Goal: Information Seeking & Learning: Learn about a topic

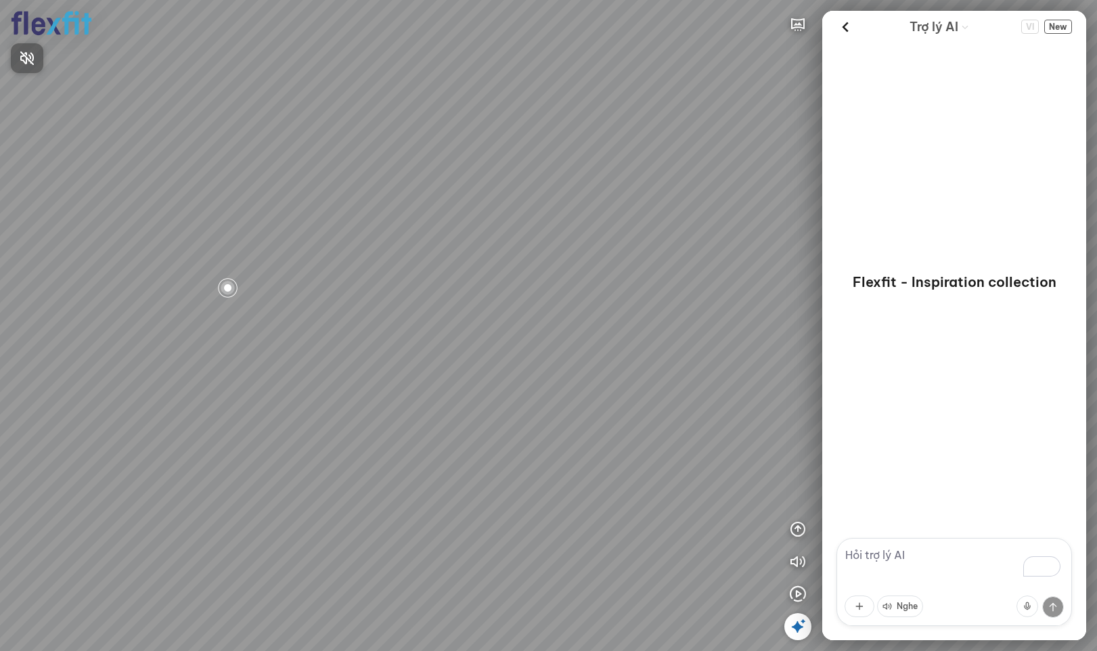
click at [798, 592] on div at bounding box center [548, 325] width 1097 height 651
click at [798, 593] on icon "button" at bounding box center [798, 594] width 16 height 16
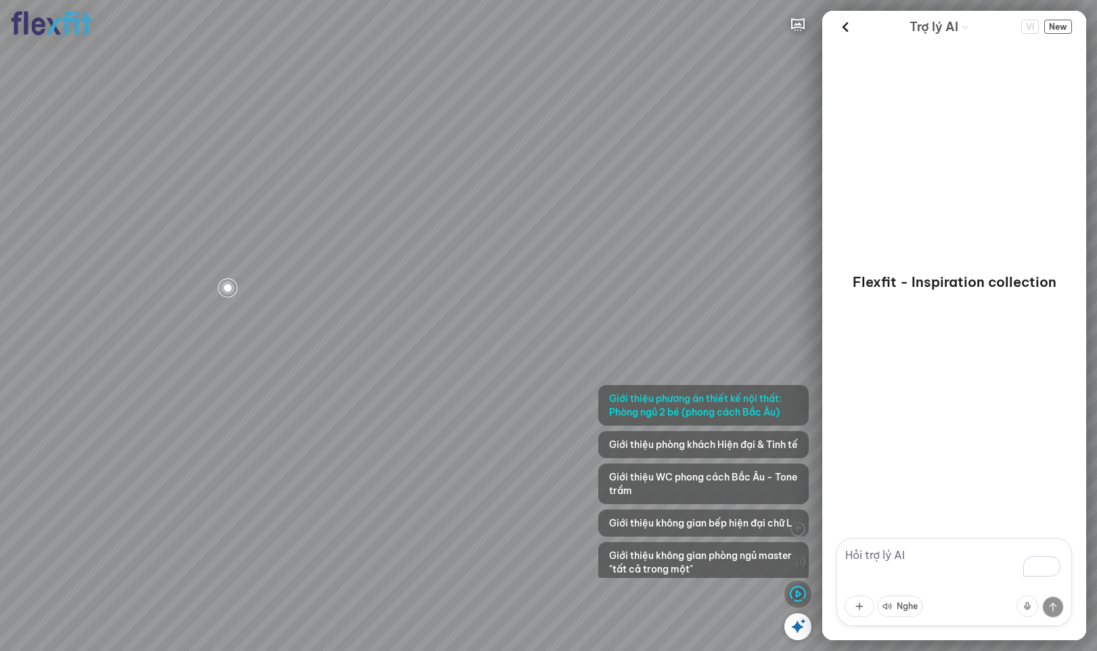
scroll to position [64, 0]
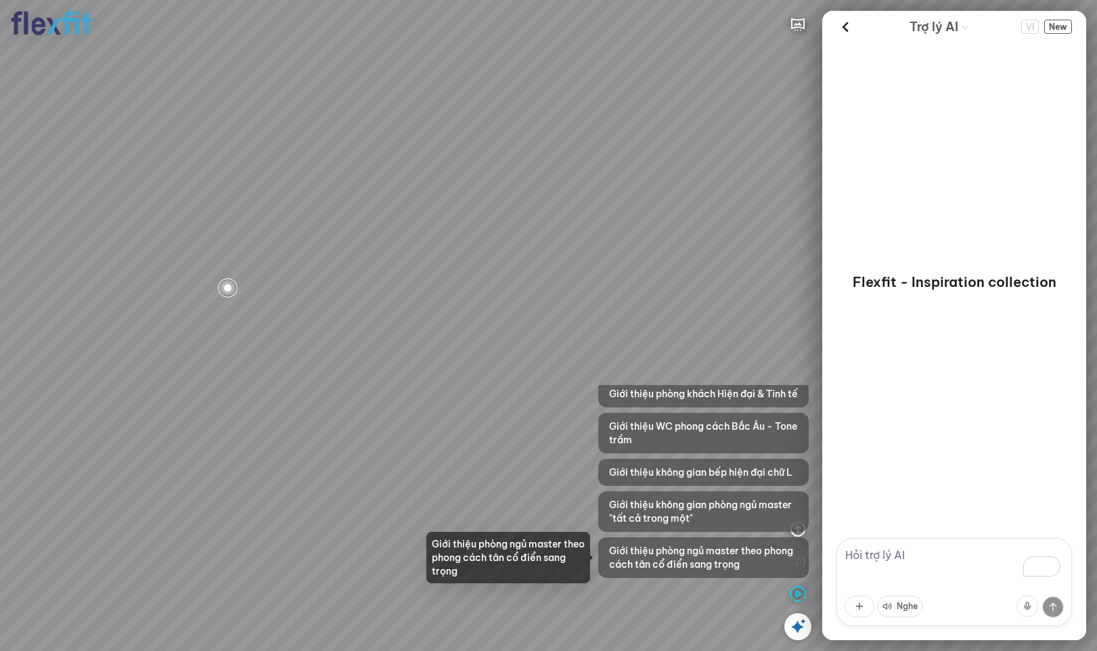
click at [713, 558] on span "Giới thiệu phòng ngủ master theo phong cách tân cổ điển sang trọng" at bounding box center [703, 557] width 189 height 27
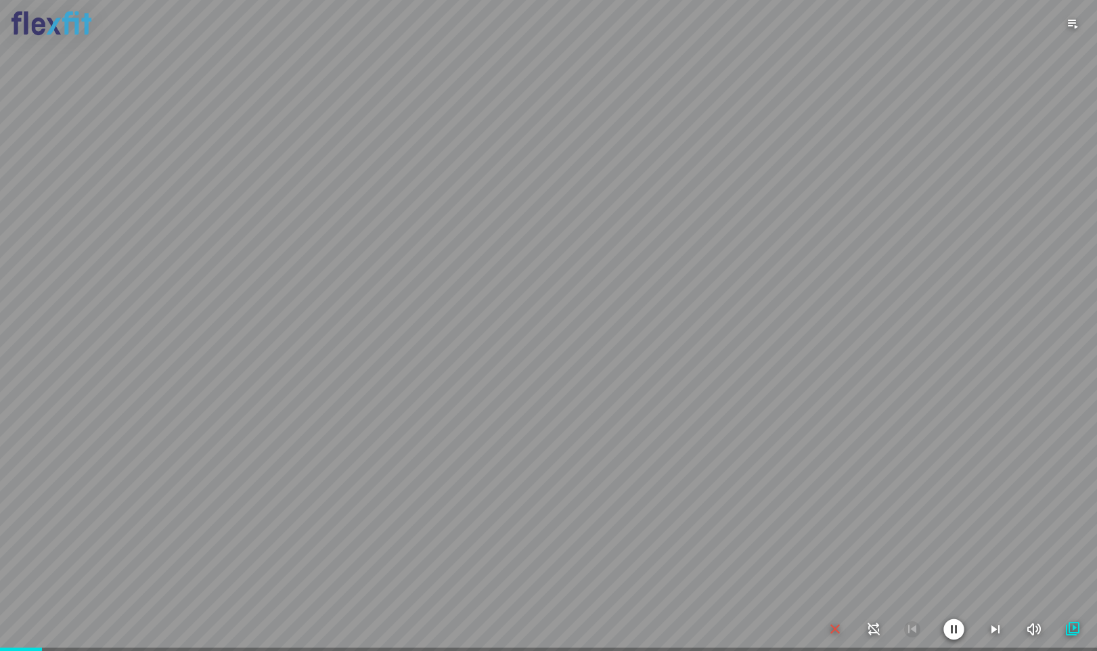
click at [850, 382] on div at bounding box center [548, 325] width 1097 height 651
click at [717, 326] on div at bounding box center [548, 325] width 1097 height 651
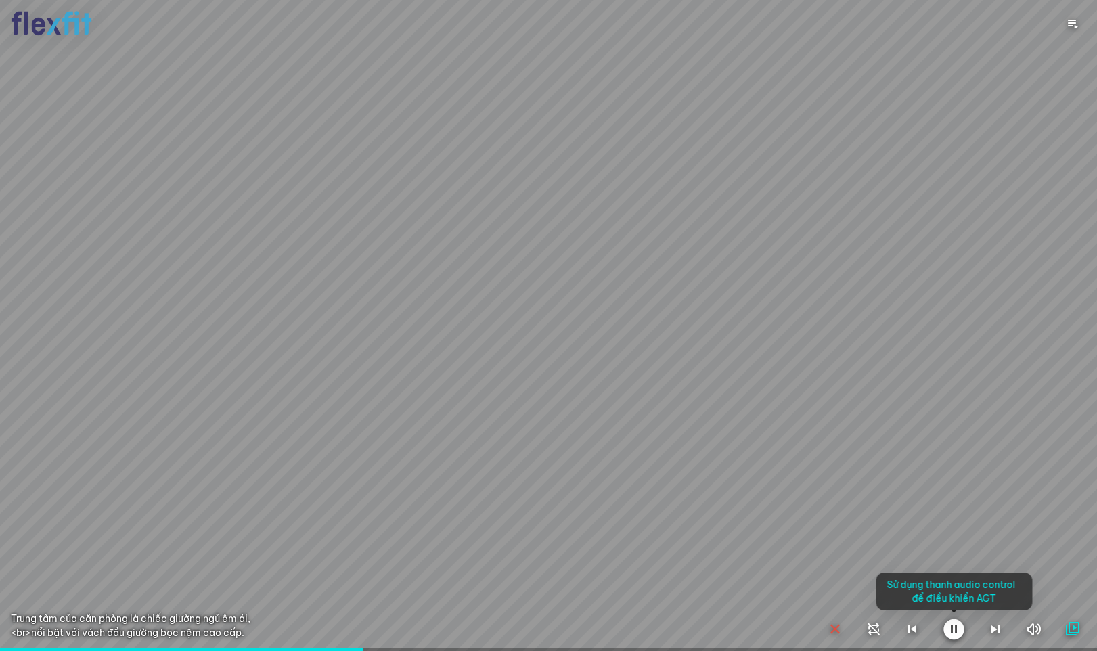
click at [694, 326] on div at bounding box center [548, 325] width 1097 height 651
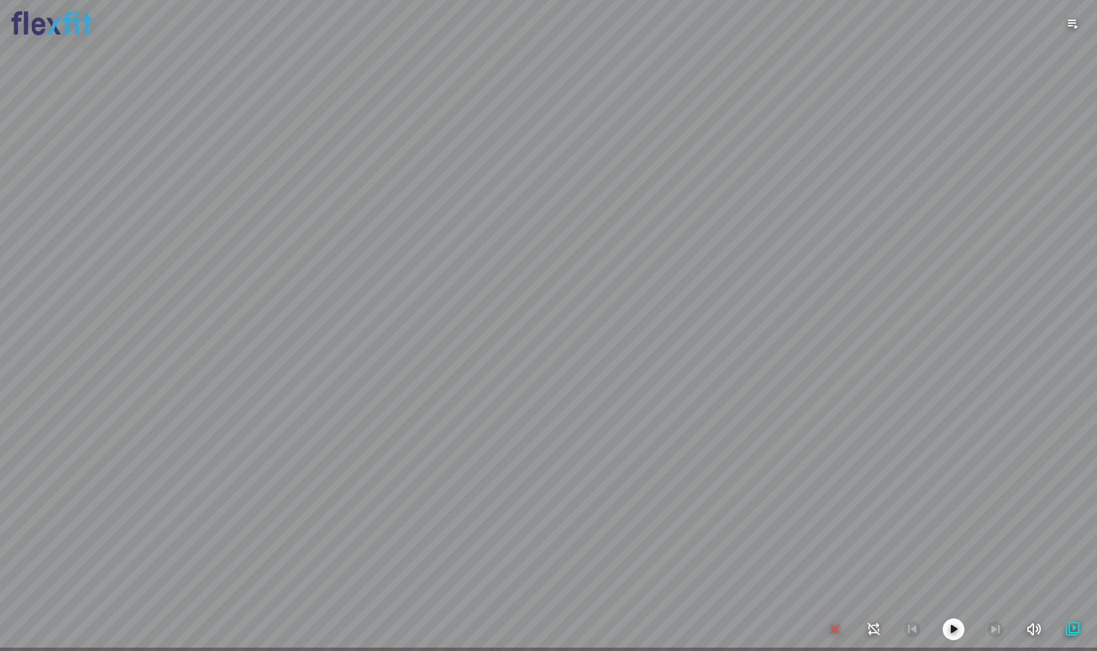
drag, startPoint x: 689, startPoint y: 319, endPoint x: 401, endPoint y: 303, distance: 288.8
click at [401, 302] on div at bounding box center [548, 325] width 1097 height 651
drag, startPoint x: 474, startPoint y: 315, endPoint x: 692, endPoint y: 495, distance: 282.8
click at [510, 308] on div at bounding box center [548, 325] width 1097 height 651
click at [830, 626] on icon "button" at bounding box center [835, 629] width 16 height 16
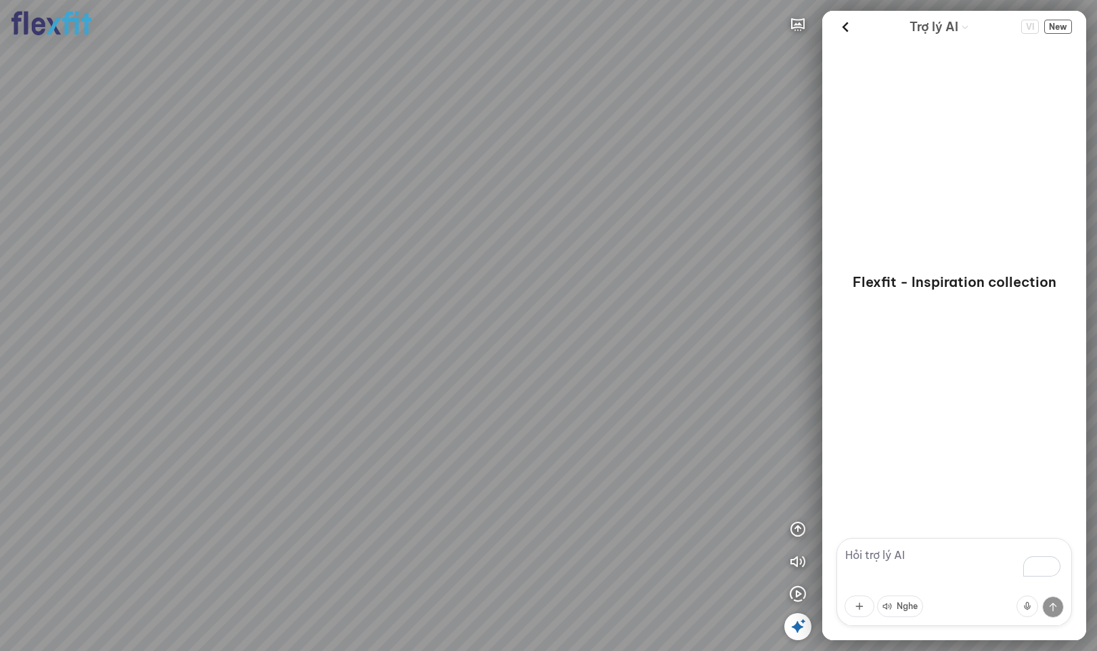
drag, startPoint x: 504, startPoint y: 338, endPoint x: 474, endPoint y: 342, distance: 29.5
click at [474, 342] on div at bounding box center [548, 325] width 1097 height 651
click at [801, 529] on div at bounding box center [548, 325] width 1097 height 651
click at [799, 529] on icon "button" at bounding box center [798, 529] width 16 height 16
click at [798, 453] on button "button" at bounding box center [797, 464] width 27 height 27
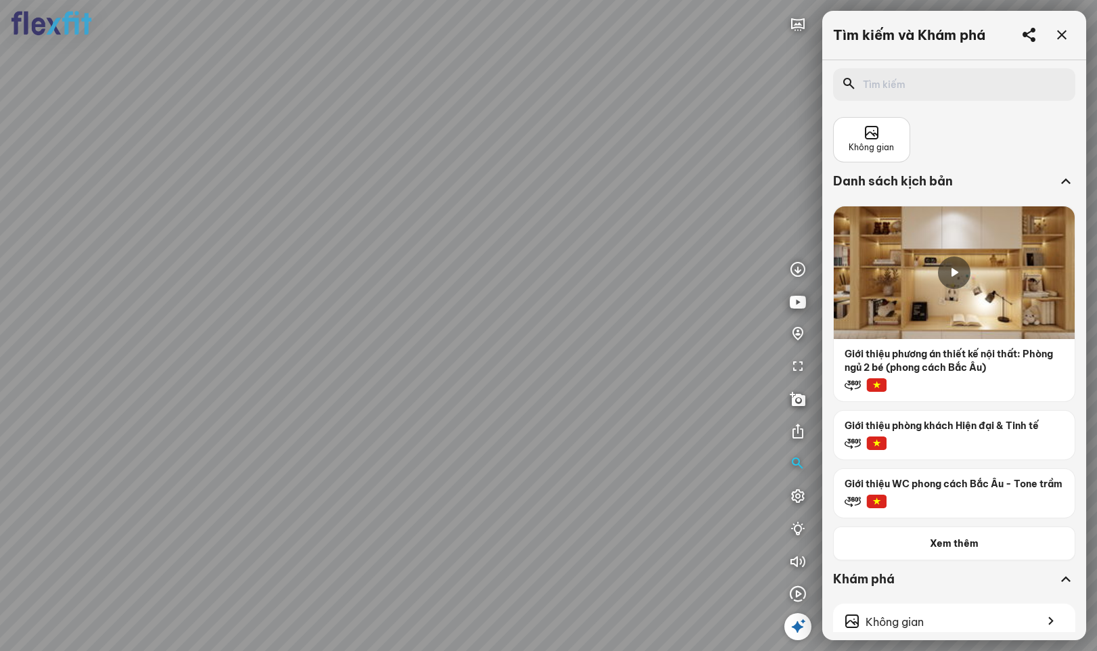
scroll to position [203, 0]
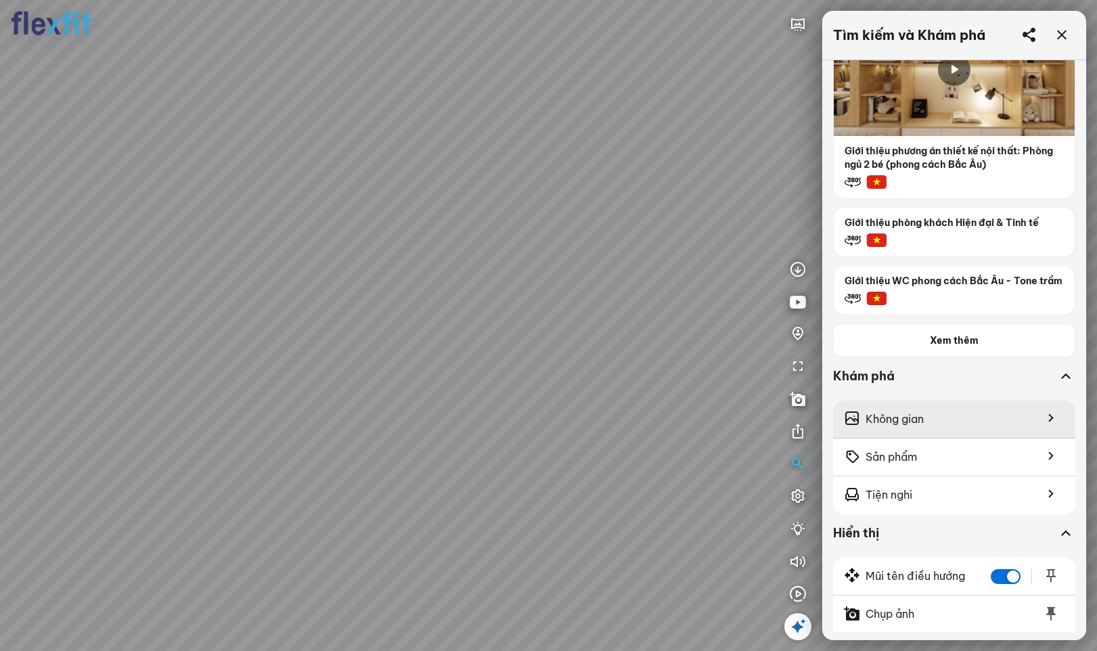
click at [908, 428] on span "Không gian" at bounding box center [895, 419] width 58 height 17
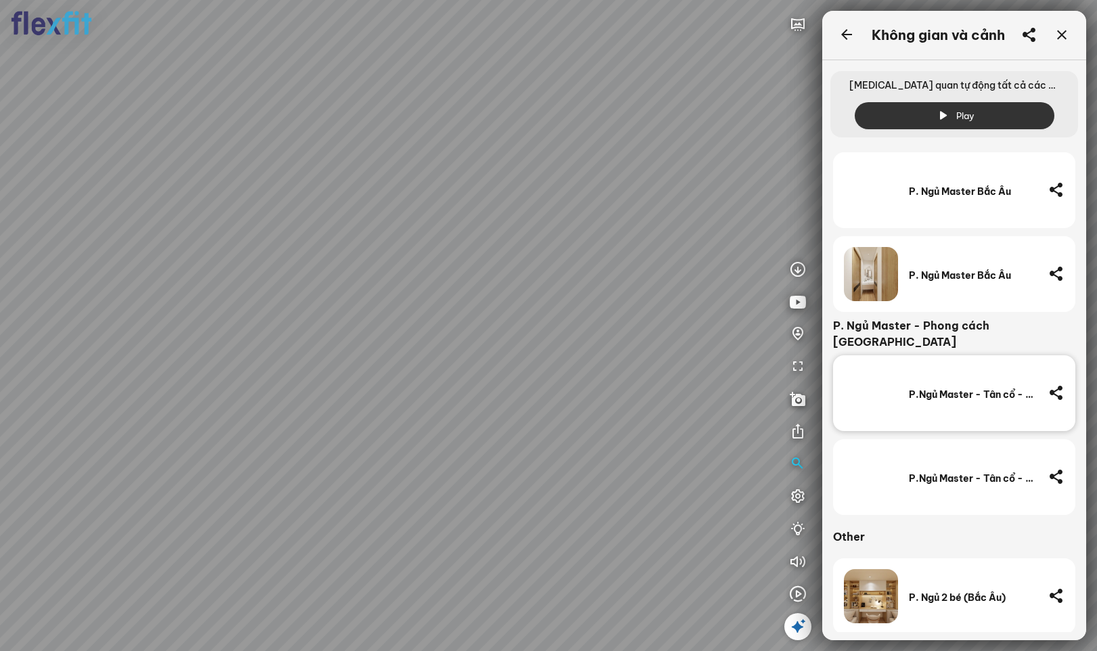
scroll to position [730, 0]
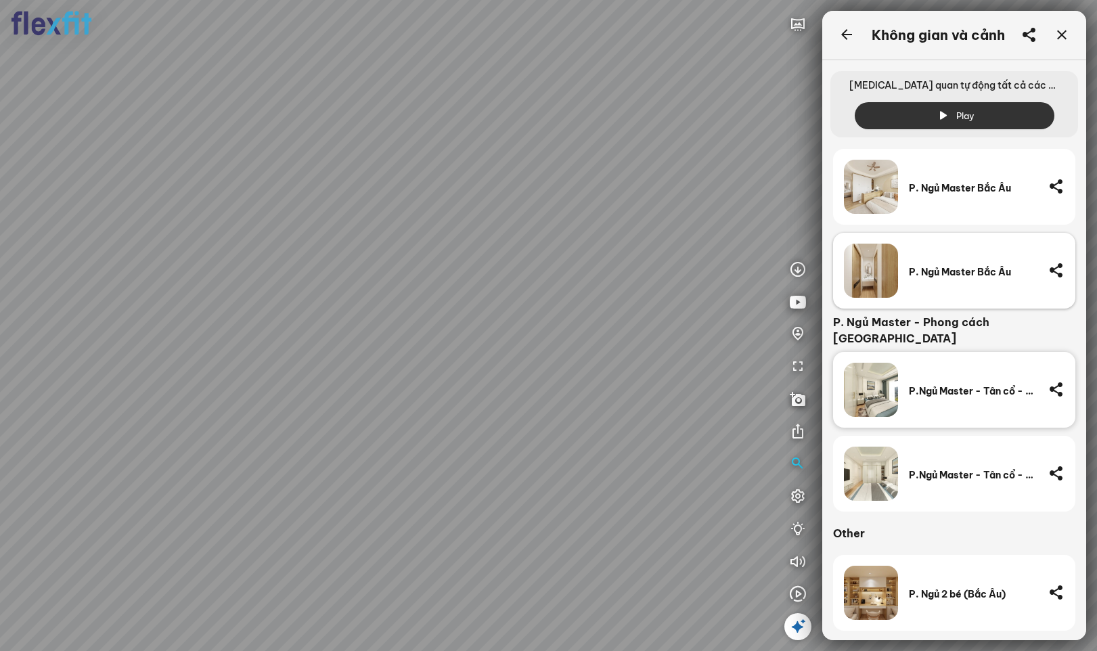
click at [942, 270] on div "P. Ngủ Master Bắc Âu" at bounding box center [973, 272] width 129 height 12
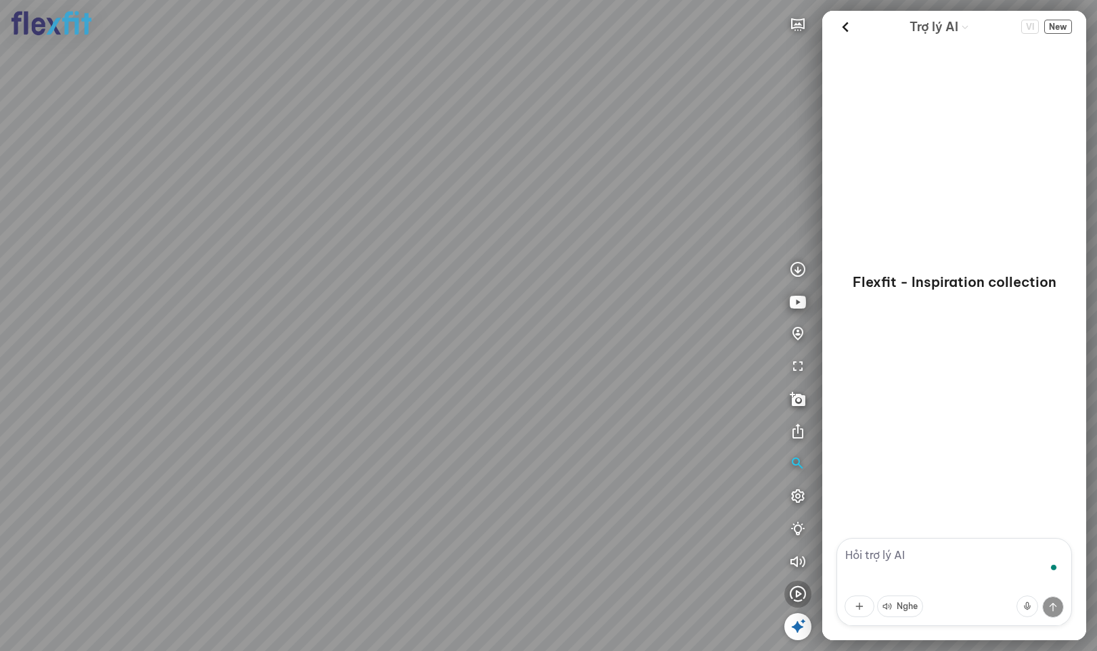
click at [797, 595] on icon "button" at bounding box center [798, 594] width 16 height 16
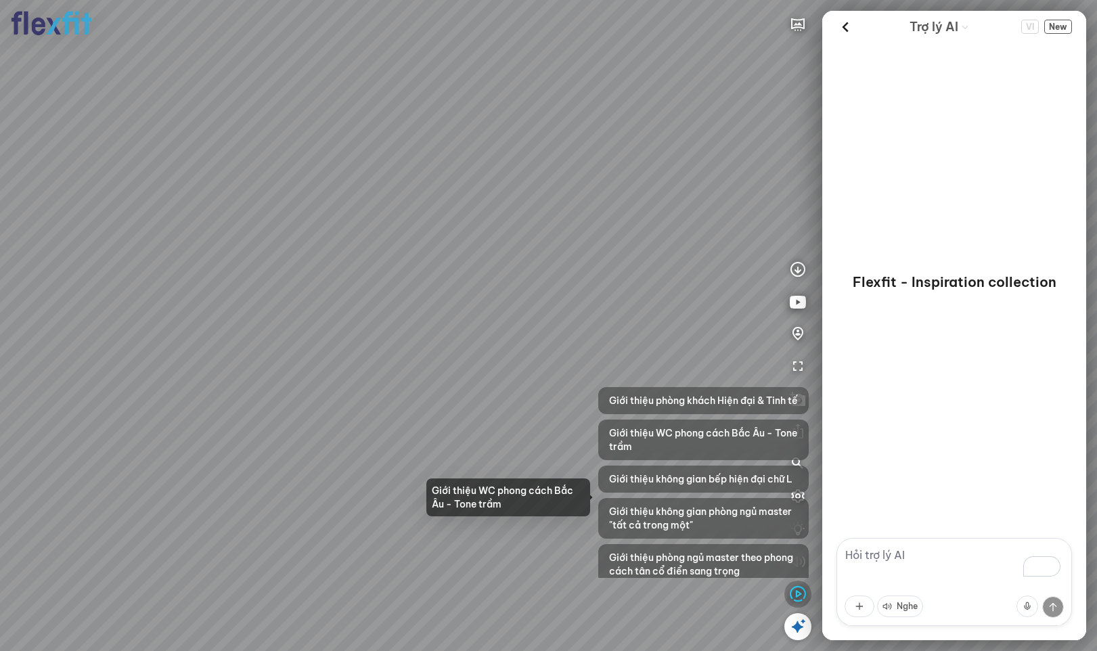
scroll to position [64, 0]
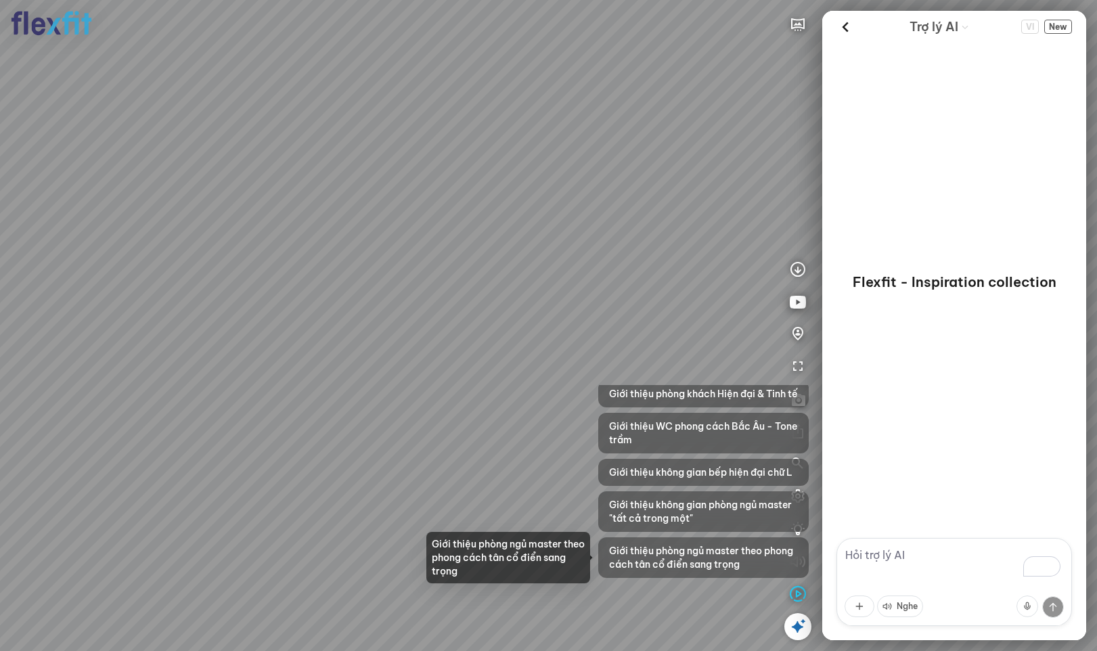
click at [719, 562] on span "Giới thiệu phòng ngủ master theo phong cách tân cổ điển sang trọng" at bounding box center [703, 557] width 189 height 27
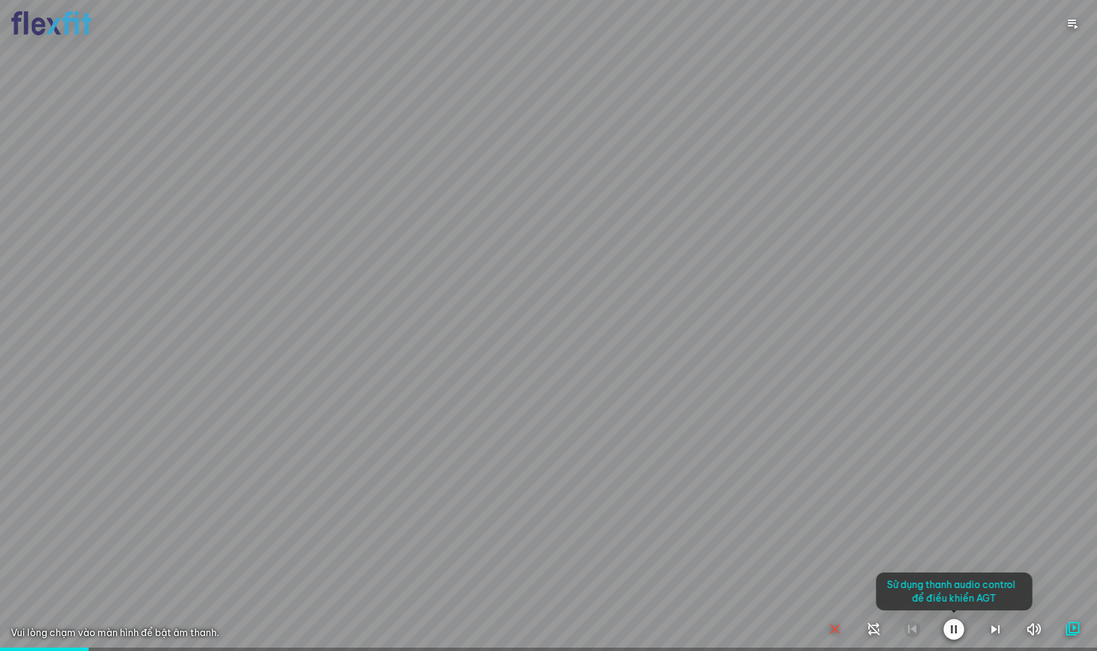
click at [745, 537] on div at bounding box center [548, 325] width 1097 height 651
